Goal: Navigation & Orientation: Find specific page/section

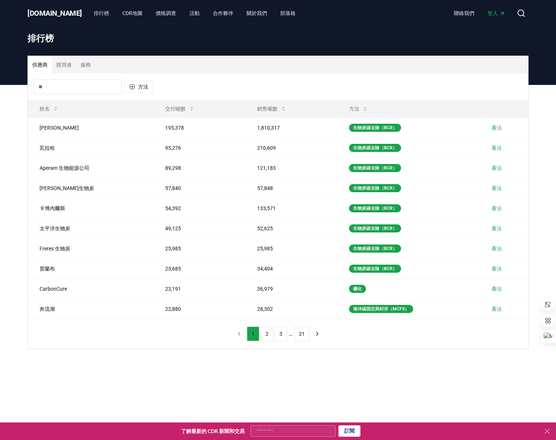
click at [41, 12] on font "[DOMAIN_NAME]" at bounding box center [54, 13] width 55 height 9
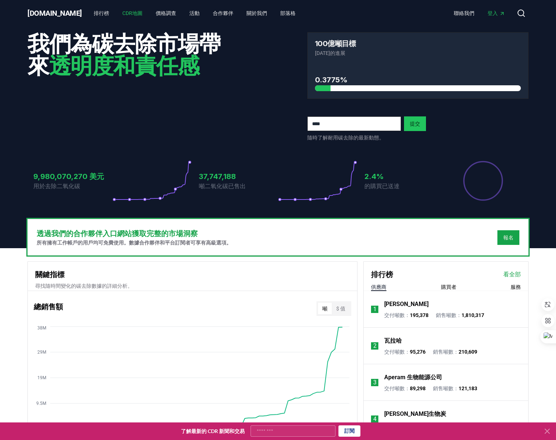
click at [122, 14] on font "CDR地圖" at bounding box center [132, 13] width 20 height 6
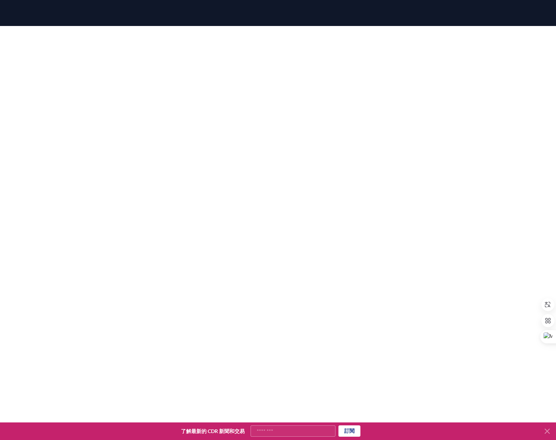
scroll to position [80, 0]
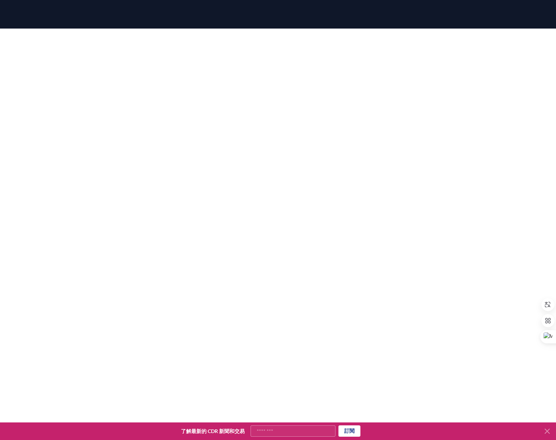
click at [19, 52] on div at bounding box center [278, 212] width 556 height 366
